Goal: Information Seeking & Learning: Learn about a topic

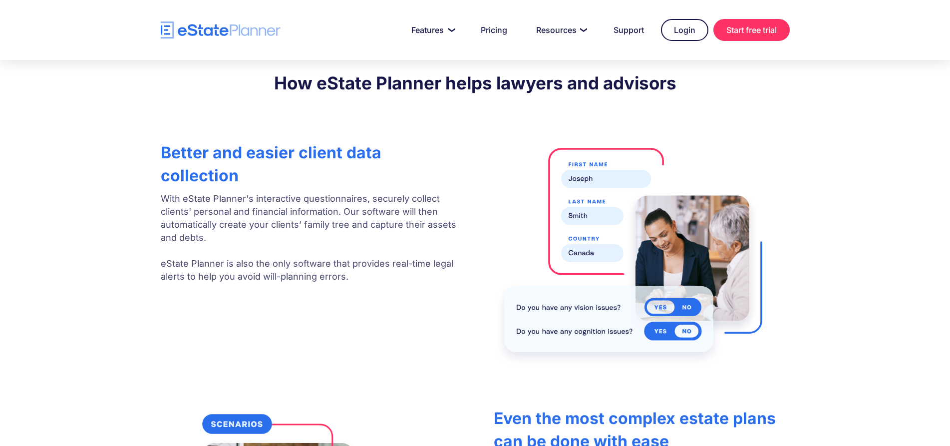
scroll to position [1299, 0]
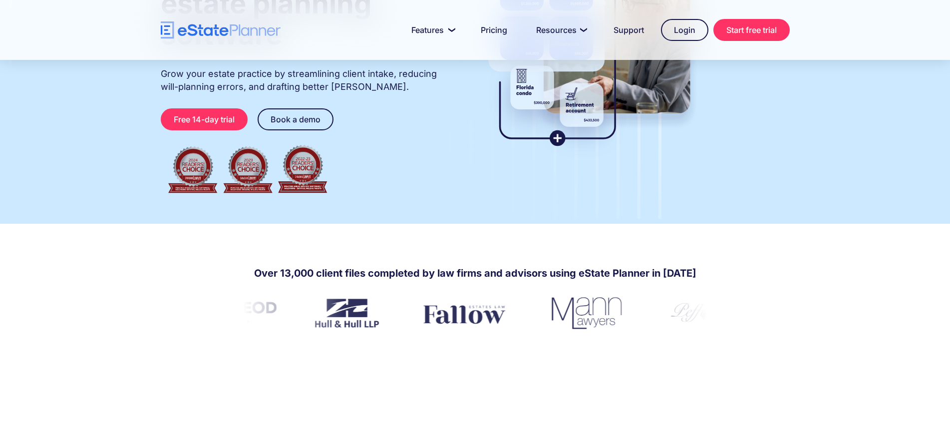
scroll to position [200, 0]
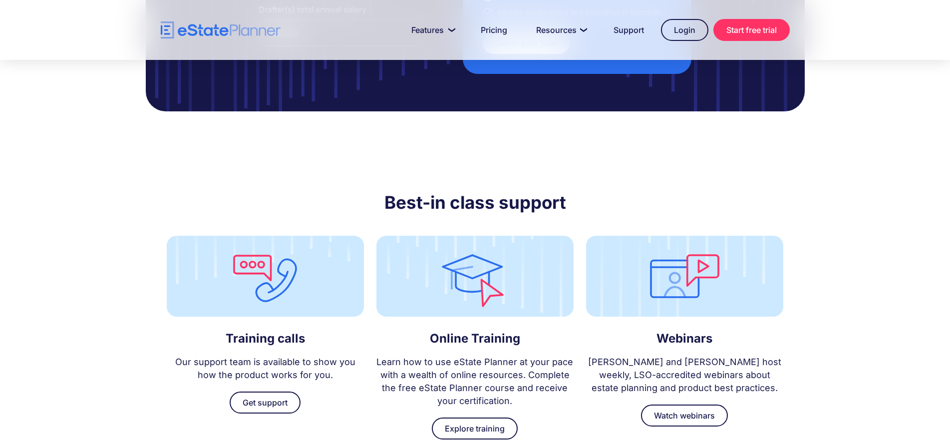
scroll to position [2432, 0]
